Goal: Task Accomplishment & Management: Manage account settings

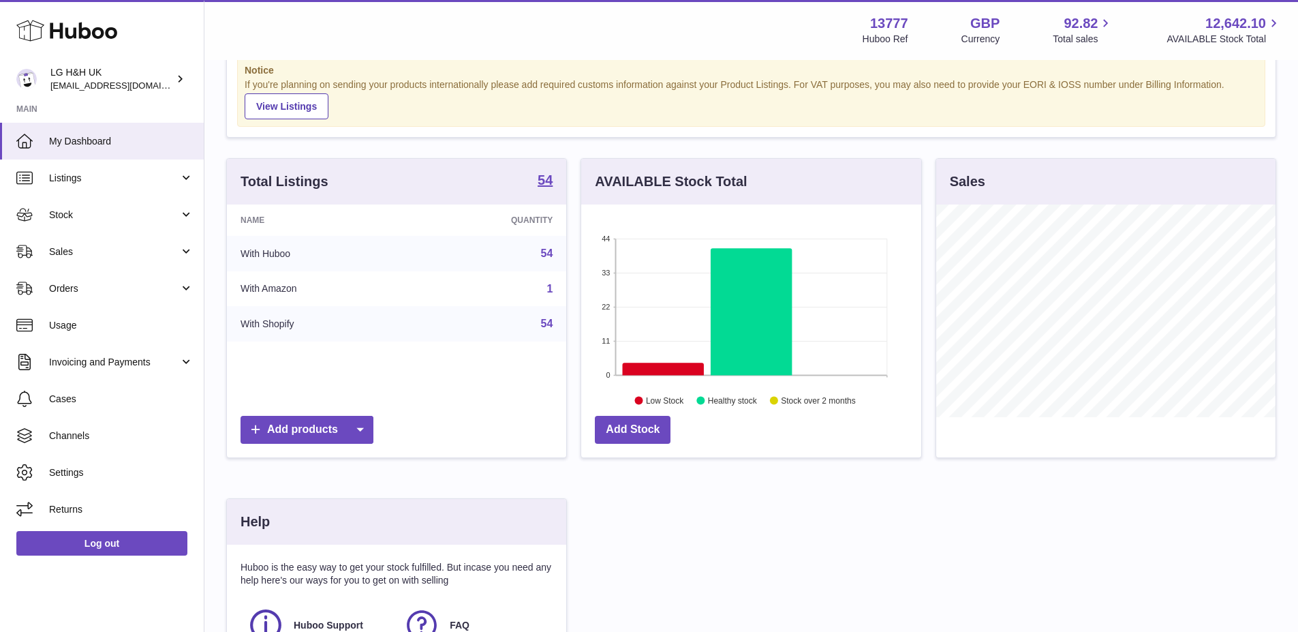
scroll to position [68, 0]
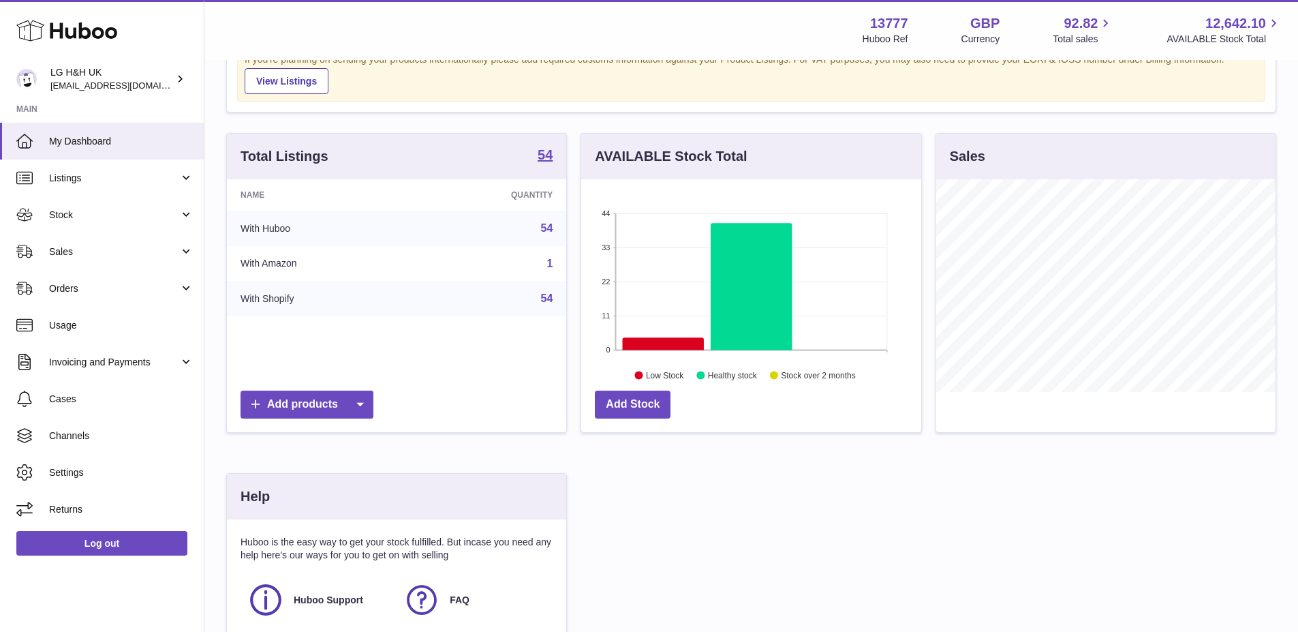
click at [270, 265] on td "With Amazon" at bounding box center [320, 263] width 186 height 35
click at [550, 264] on link "1" at bounding box center [550, 264] width 6 height 12
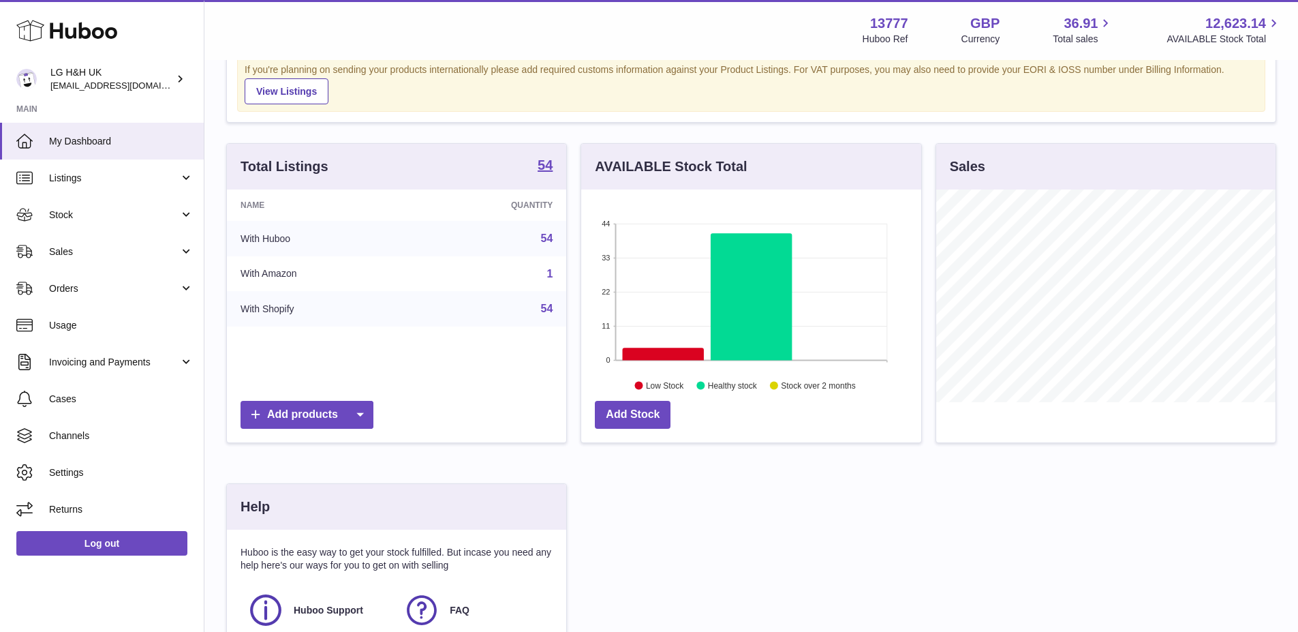
scroll to position [204, 0]
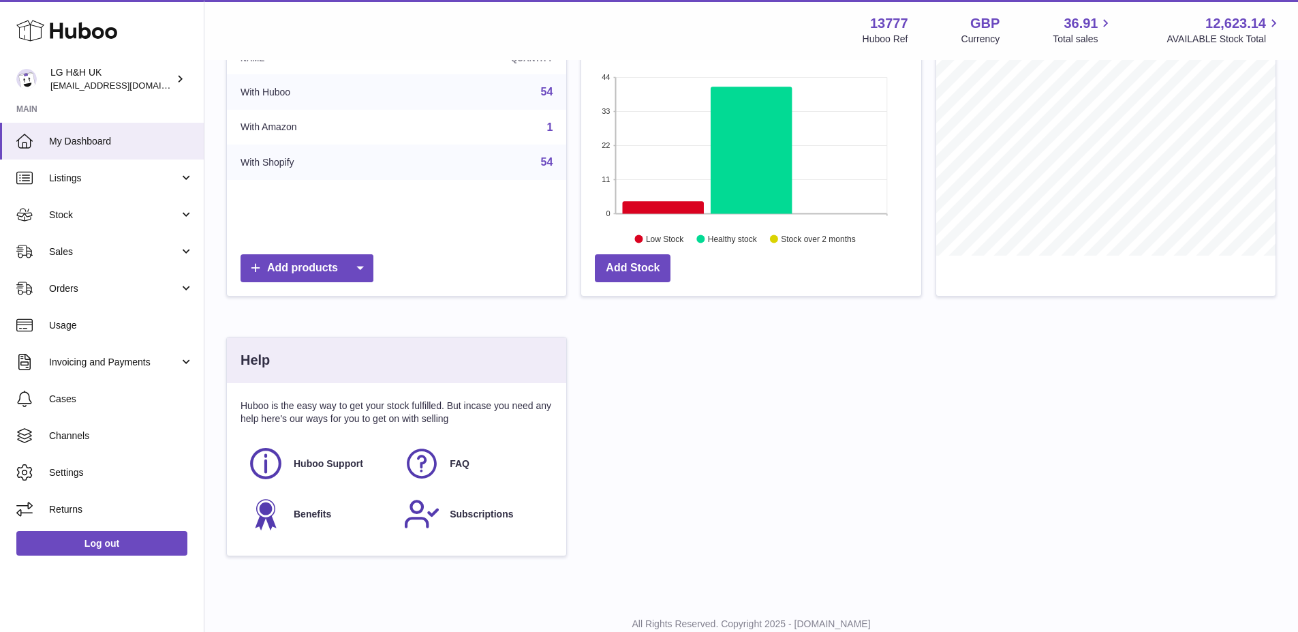
click at [549, 126] on link "1" at bounding box center [550, 127] width 6 height 12
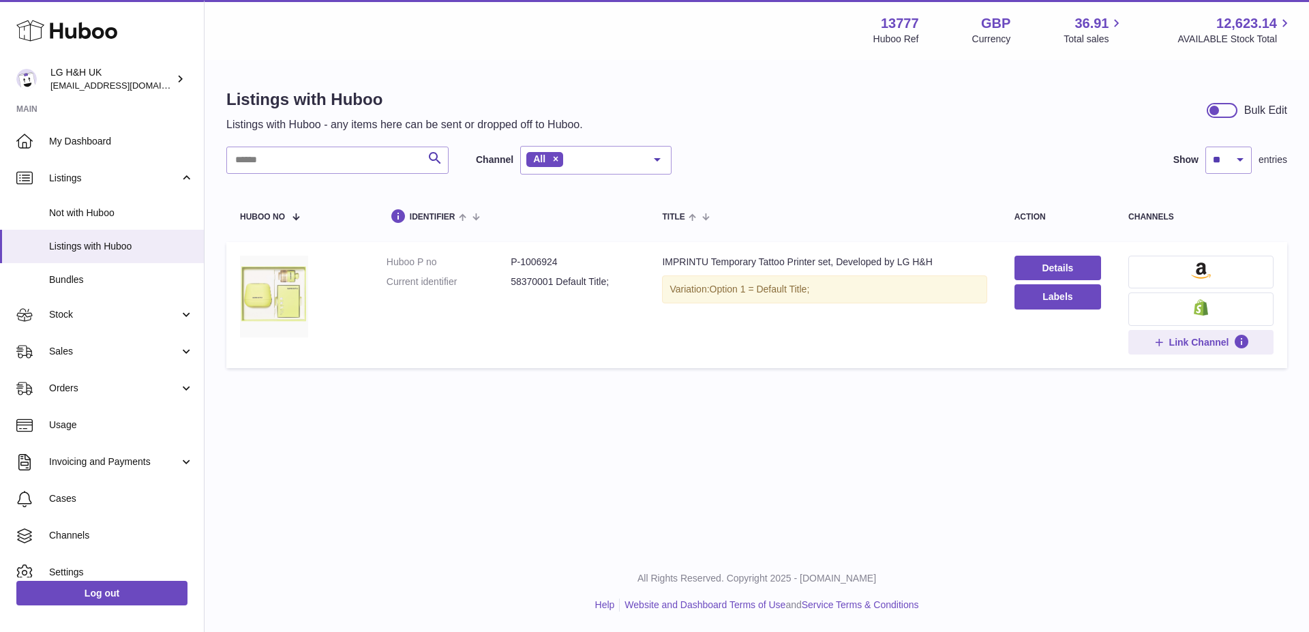
click at [286, 284] on img at bounding box center [274, 297] width 68 height 82
click at [545, 264] on dd "P-1006924" at bounding box center [573, 262] width 124 height 13
click at [114, 247] on span "Listings with Huboo" at bounding box center [121, 246] width 145 height 13
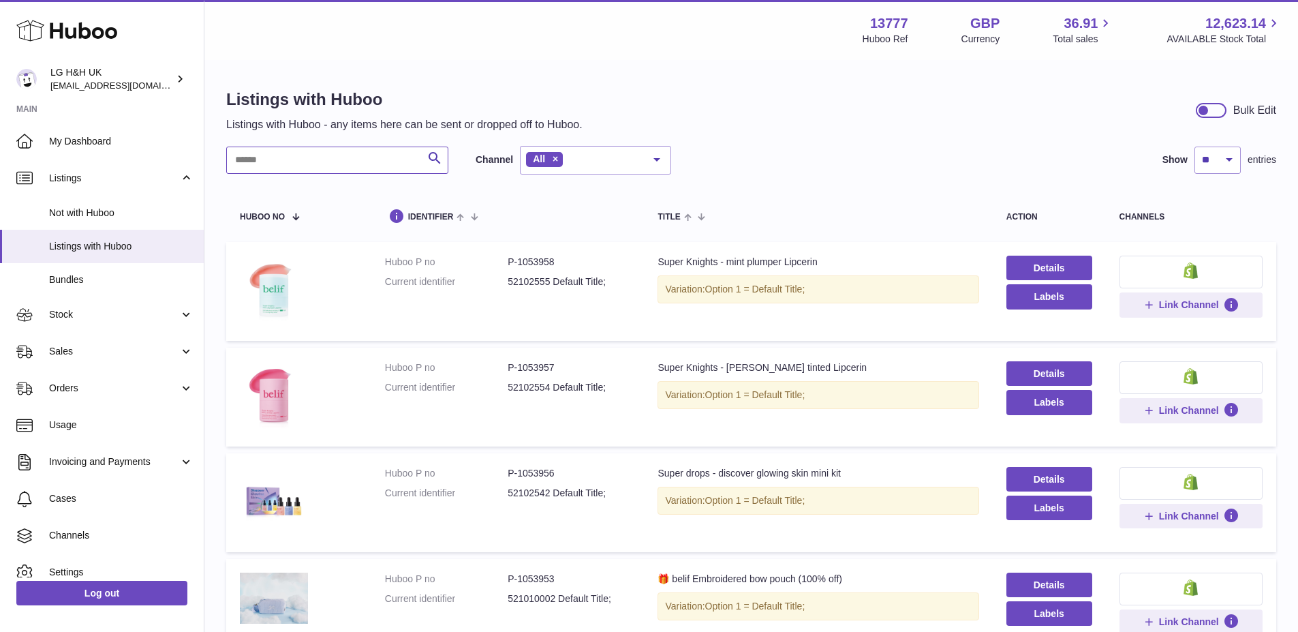
click at [326, 159] on input "text" at bounding box center [337, 160] width 222 height 27
type input "*"
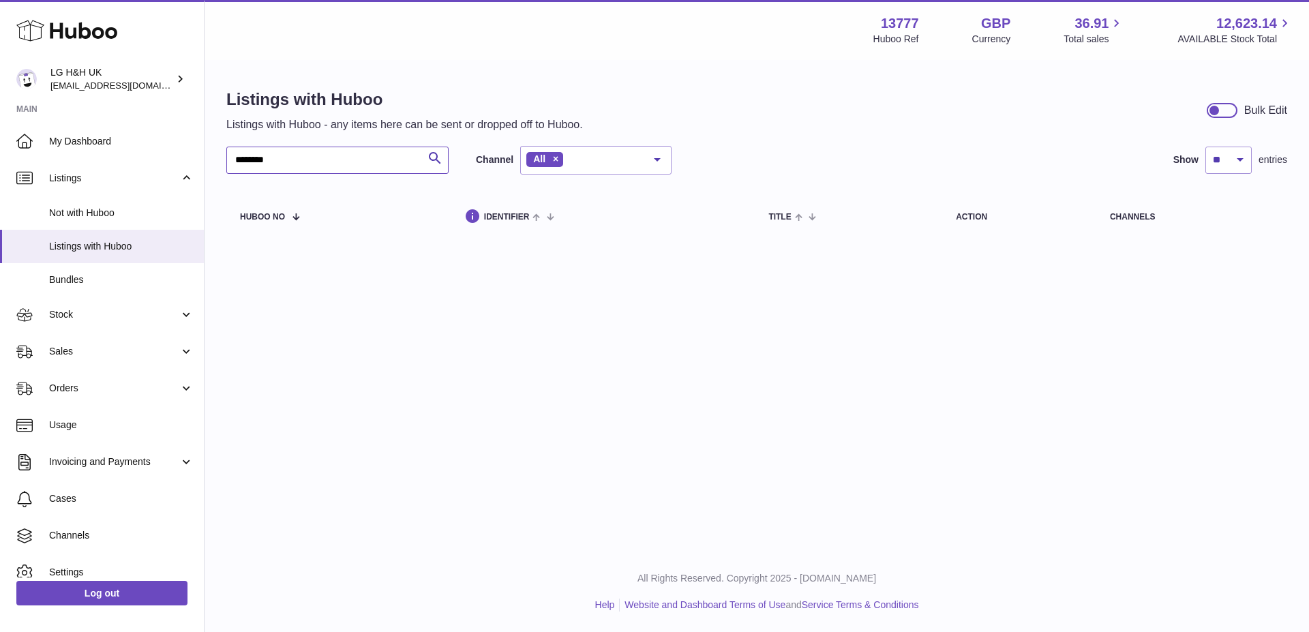
type input "********"
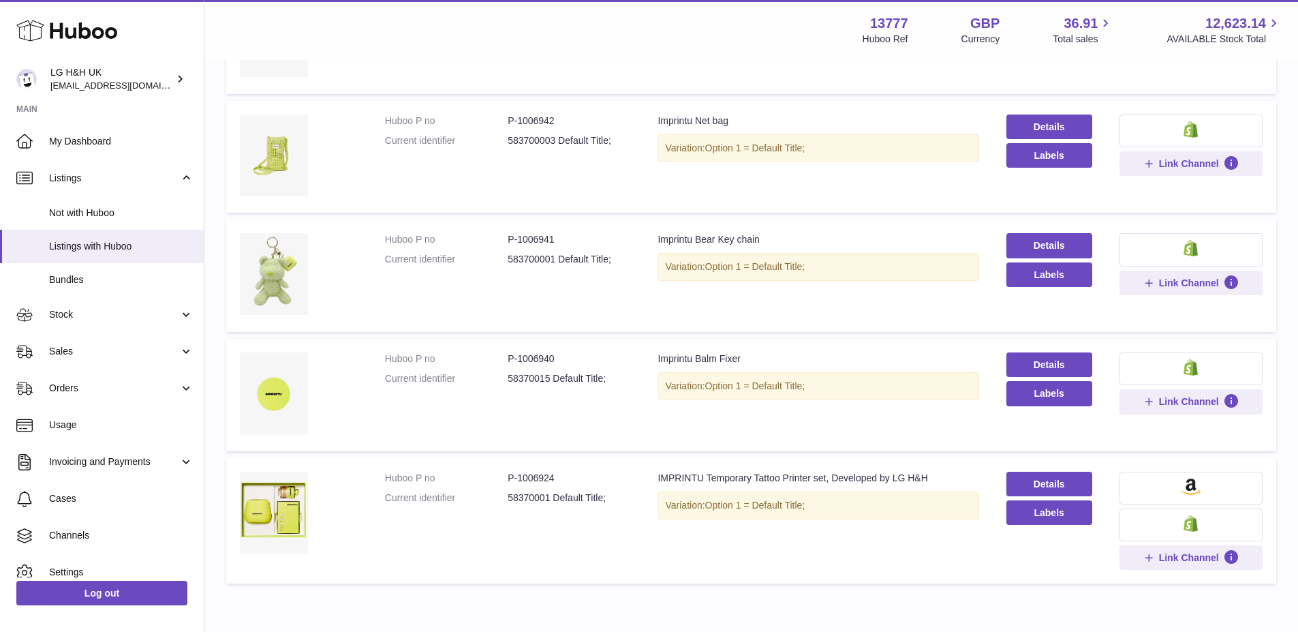
scroll to position [419, 0]
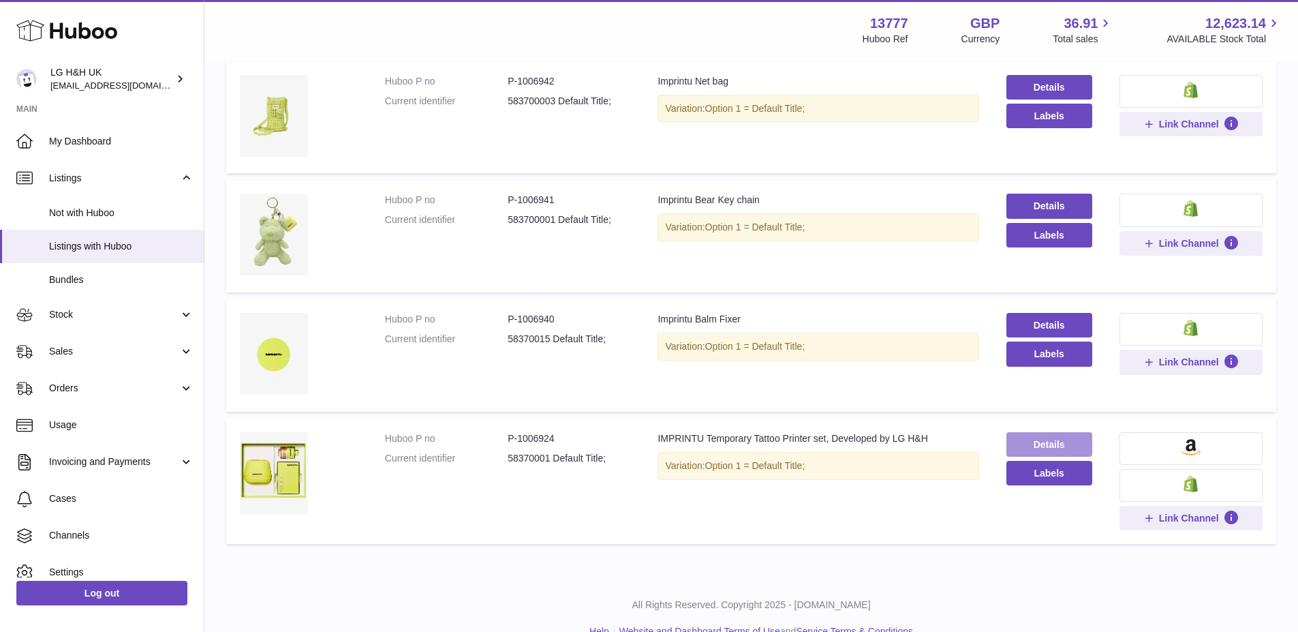
click at [1031, 432] on link "Details" at bounding box center [1050, 444] width 86 height 25
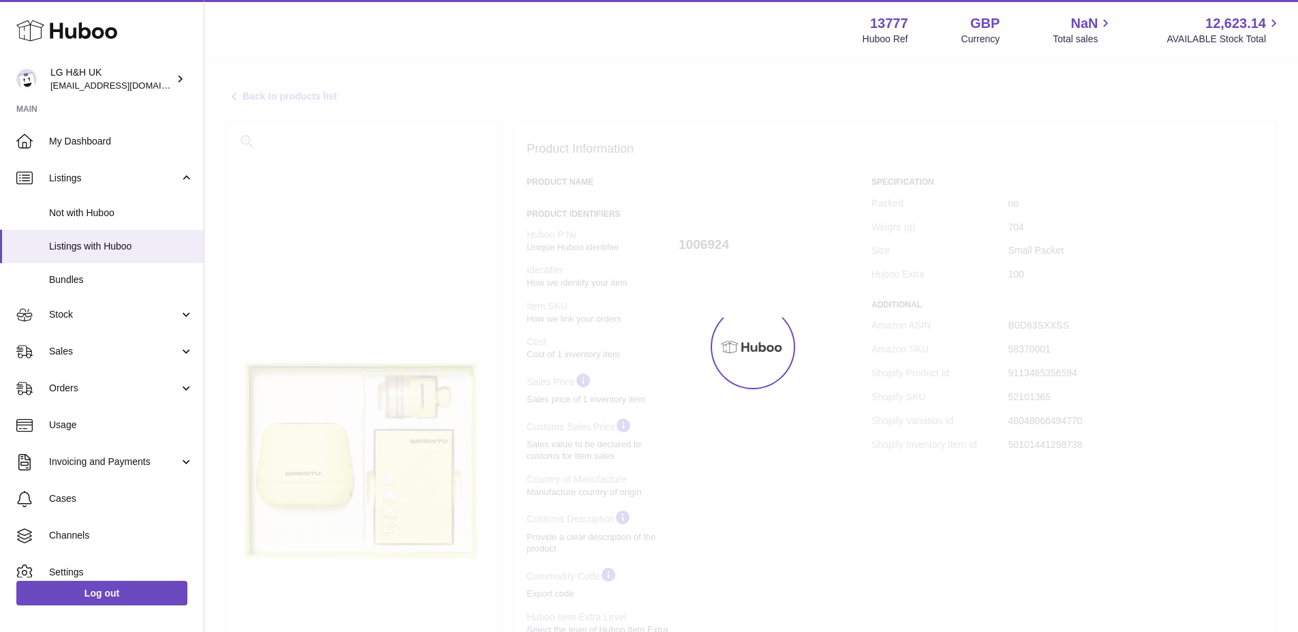
select select
select select "***"
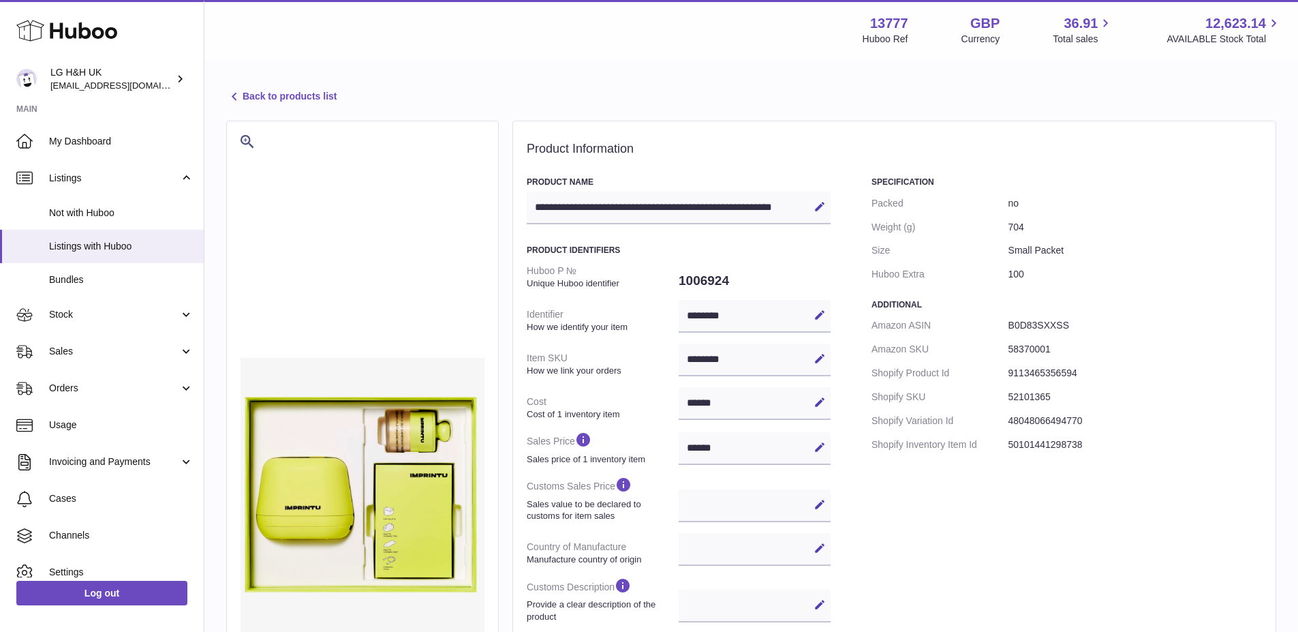
click at [237, 98] on icon at bounding box center [234, 97] width 16 height 16
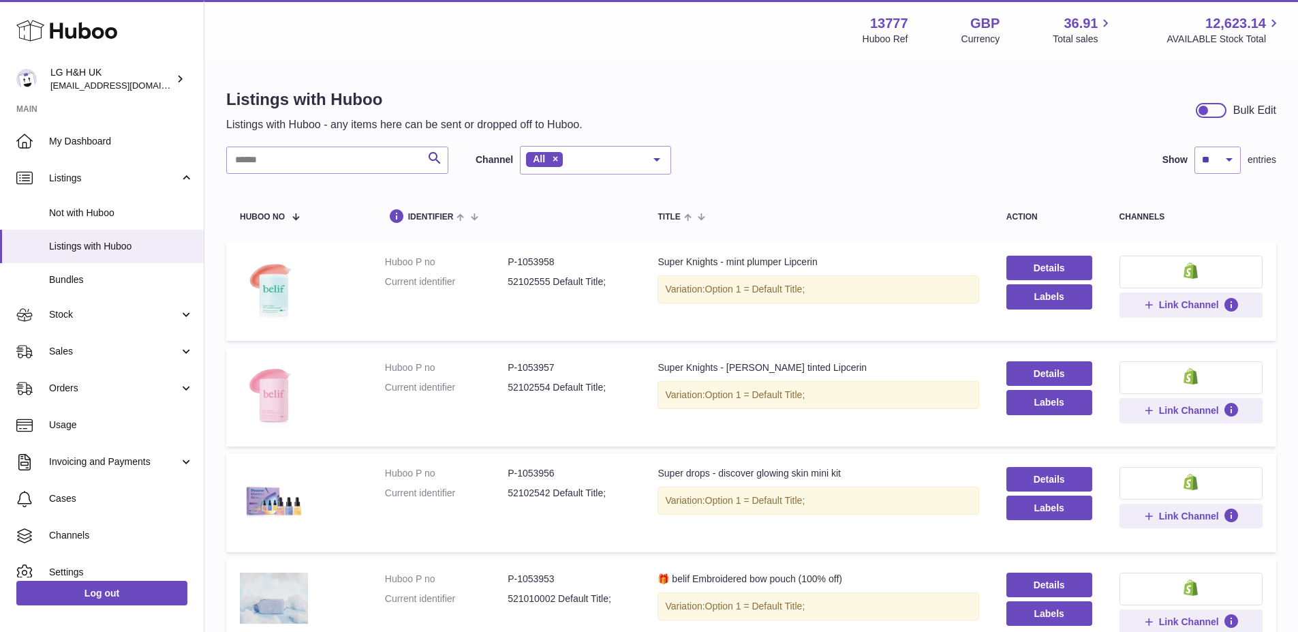
scroll to position [204, 0]
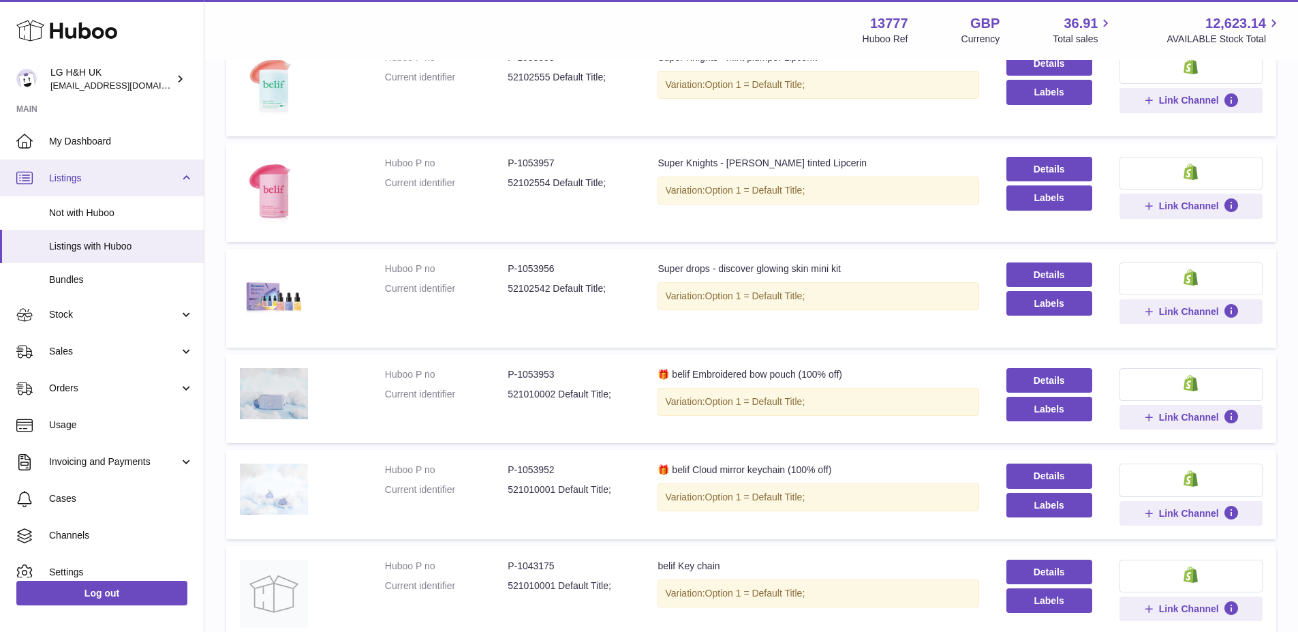
click at [108, 183] on span "Listings" at bounding box center [114, 178] width 130 height 13
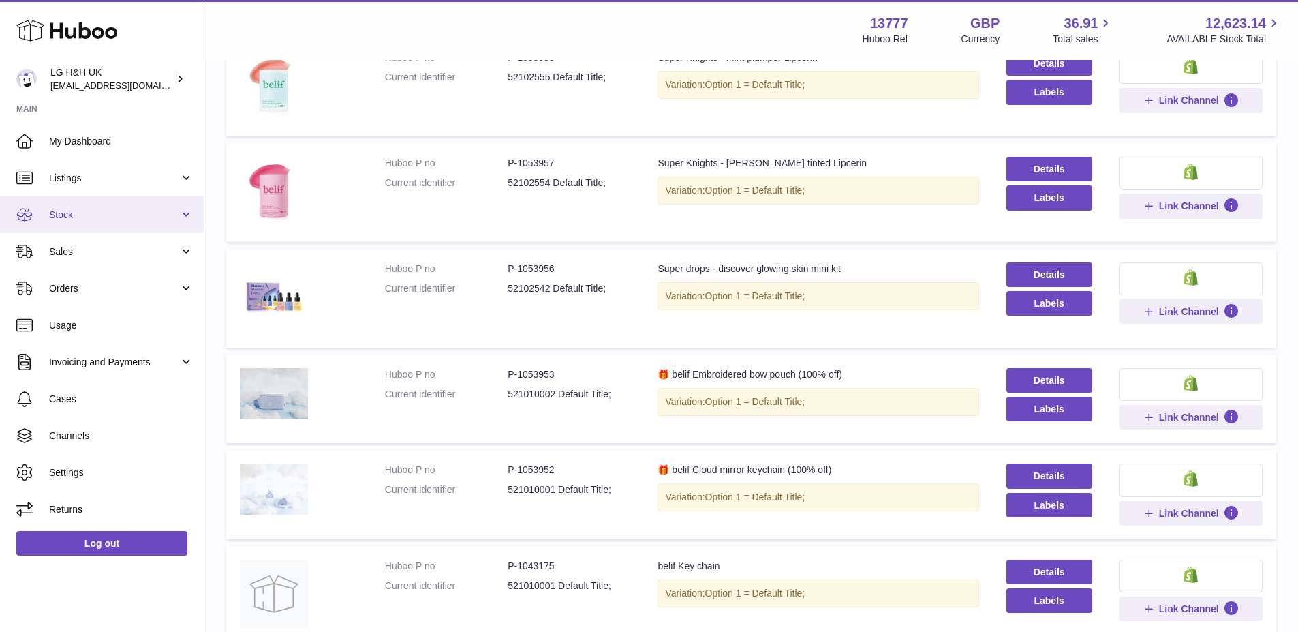
click at [87, 222] on link "Stock" at bounding box center [102, 214] width 204 height 37
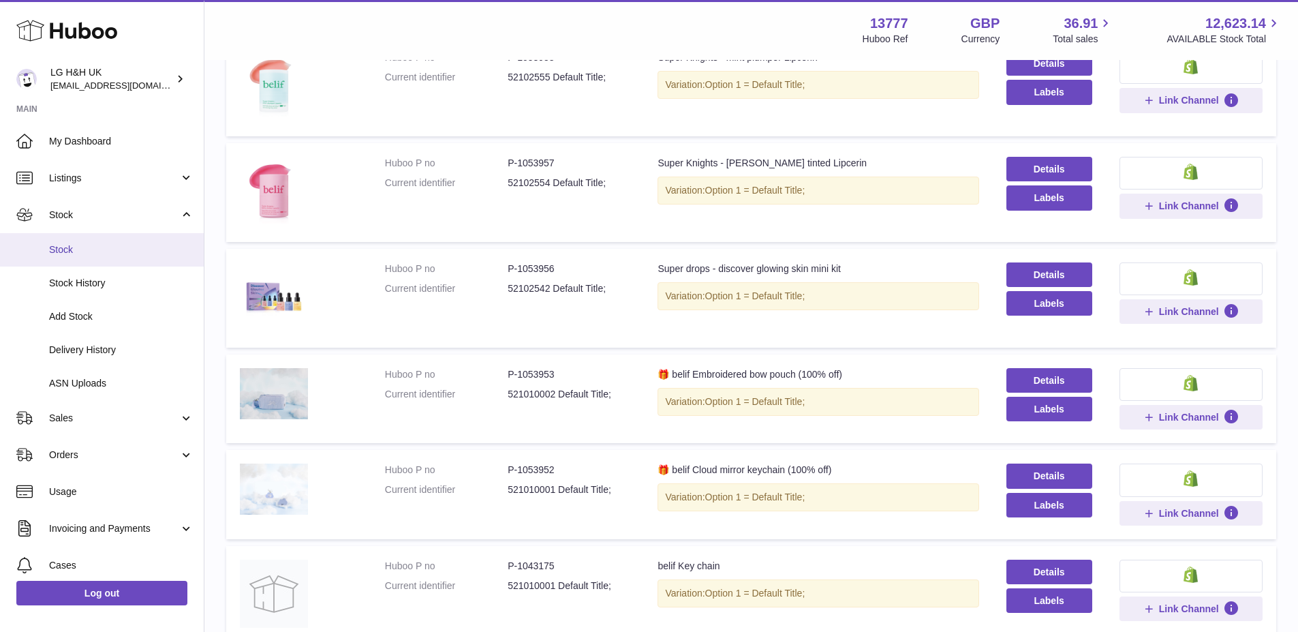
click at [78, 247] on span "Stock" at bounding box center [121, 249] width 145 height 13
click at [63, 254] on span "Stock" at bounding box center [121, 249] width 145 height 13
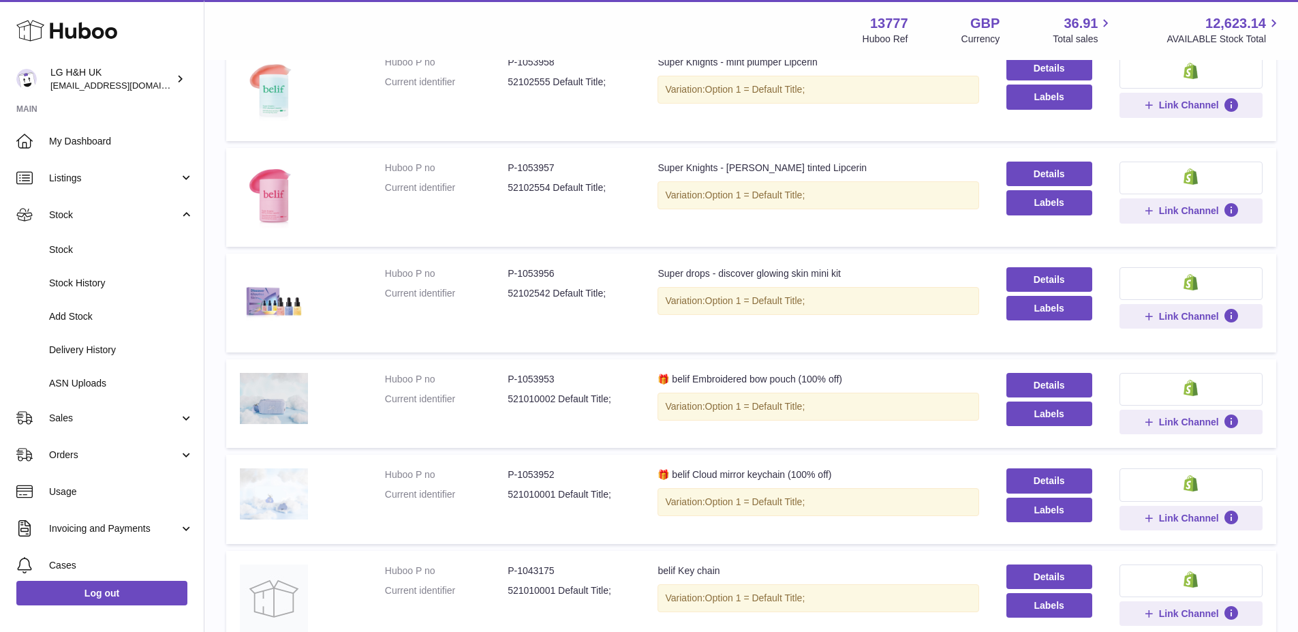
scroll to position [0, 0]
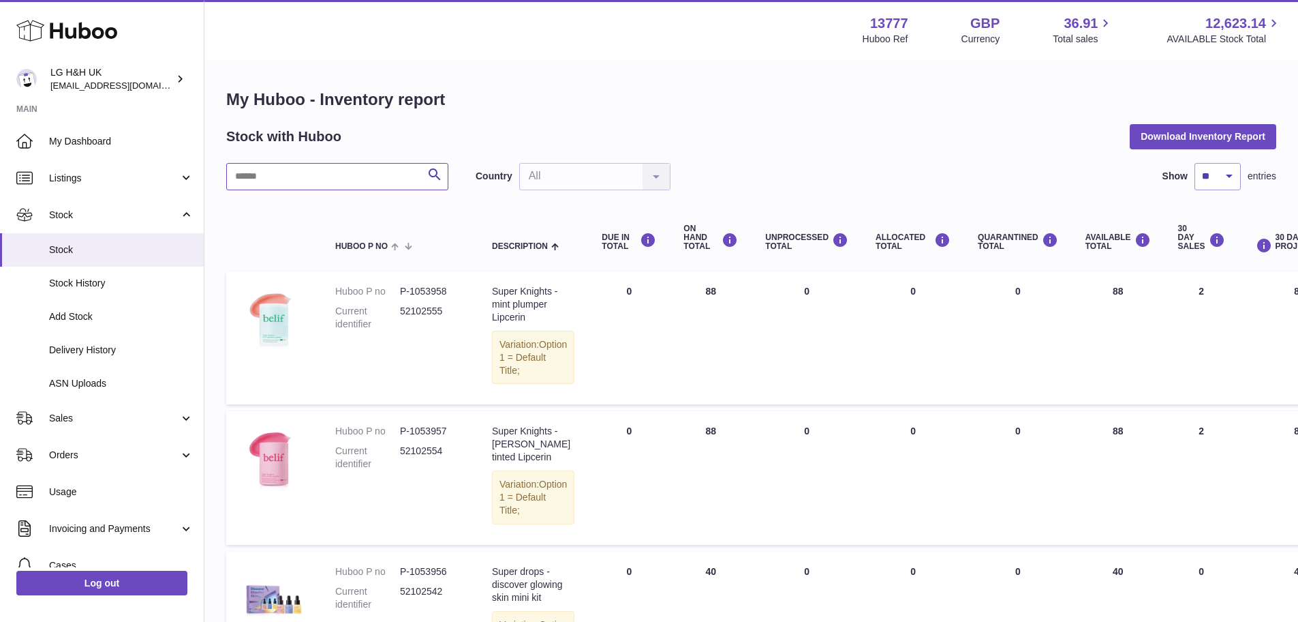
click at [341, 179] on input "text" at bounding box center [337, 176] width 222 height 27
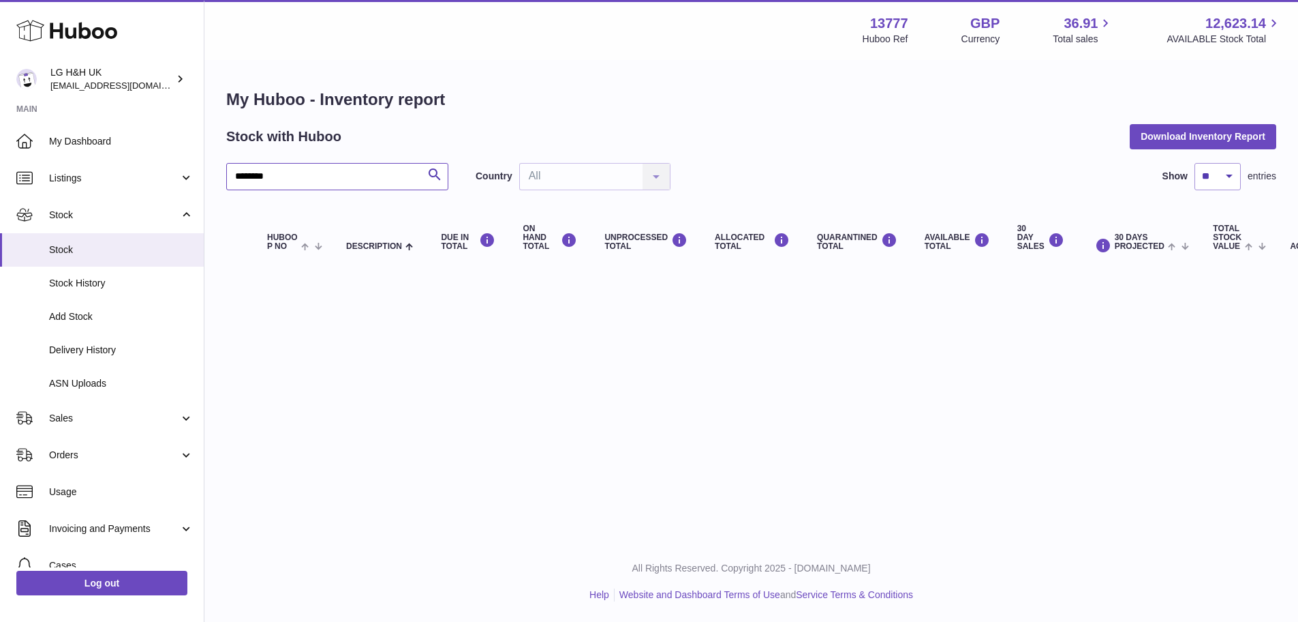
type input "********"
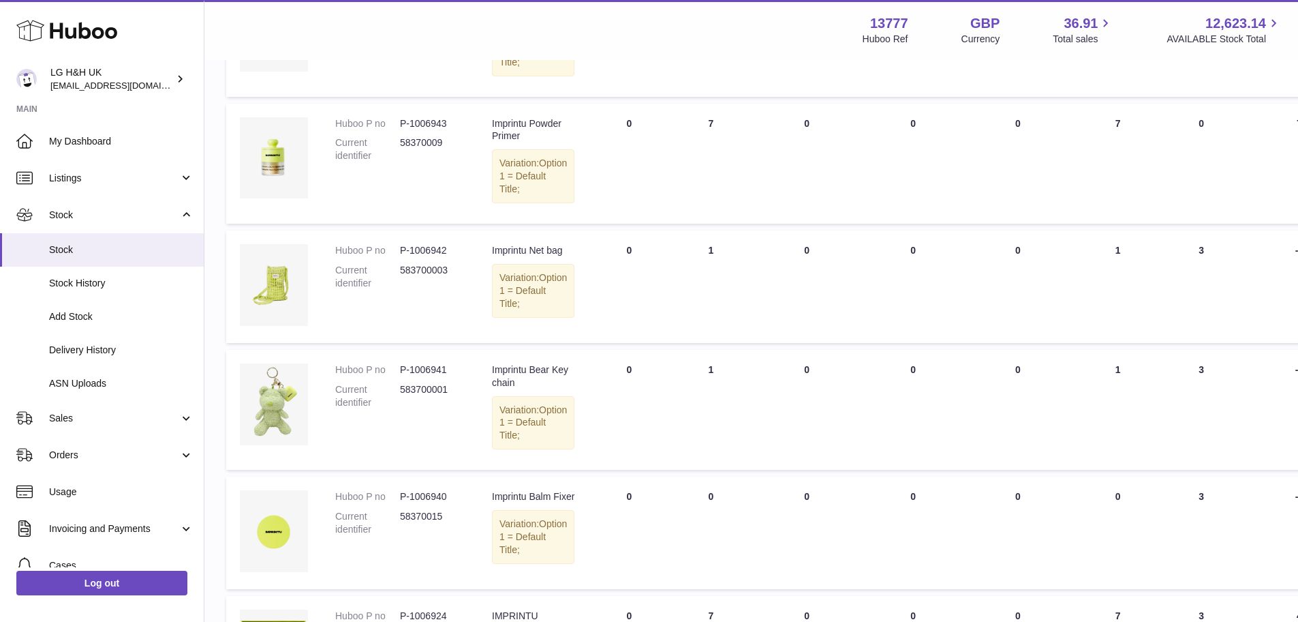
scroll to position [253, 0]
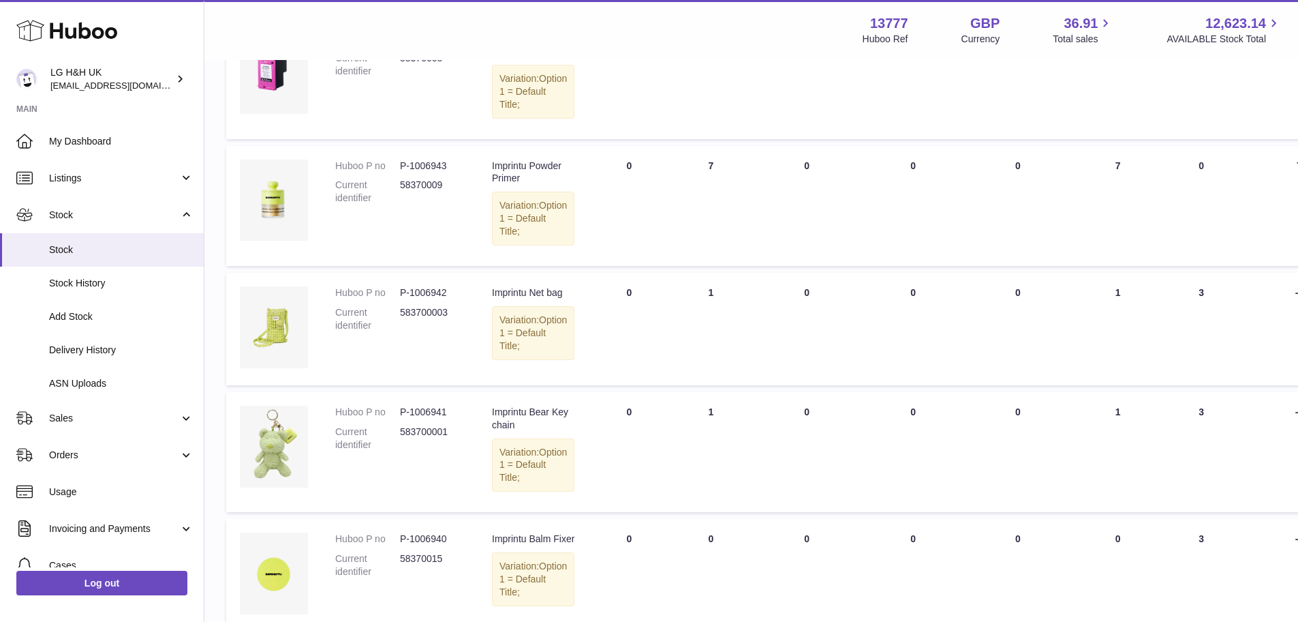
click at [211, 357] on div "My Huboo - Inventory report Stock with Huboo Download Inventory Report ********…" at bounding box center [751, 319] width 1094 height 1022
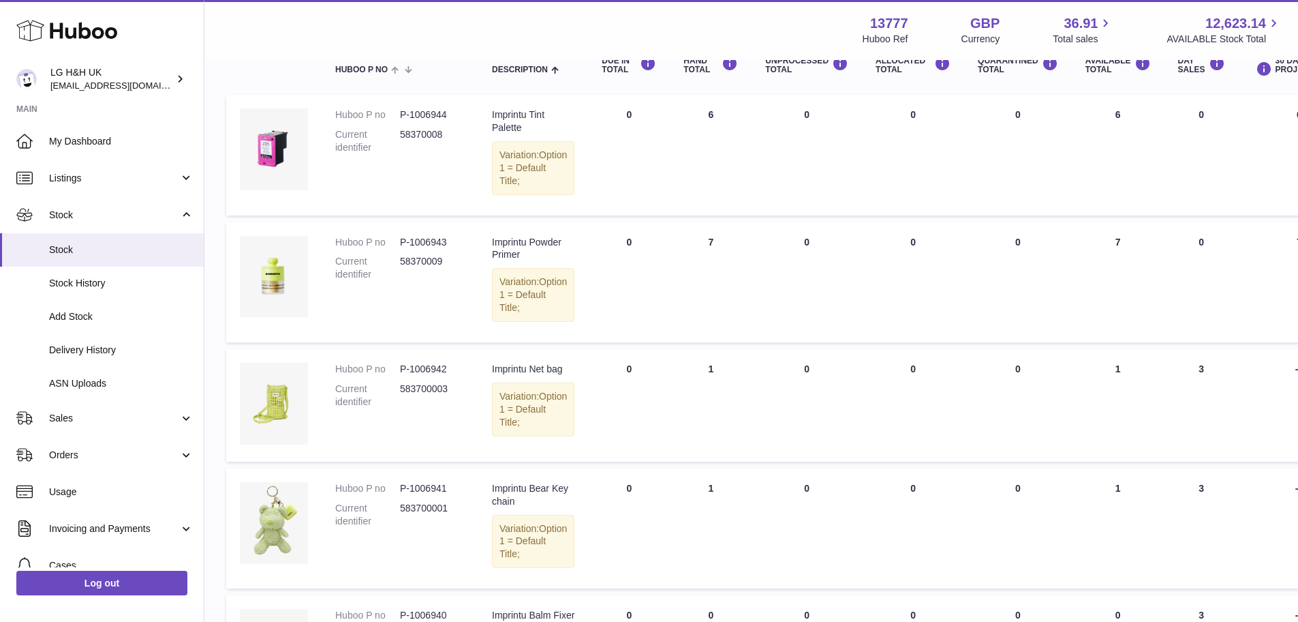
scroll to position [22, 0]
